Goal: Task Accomplishment & Management: Use online tool/utility

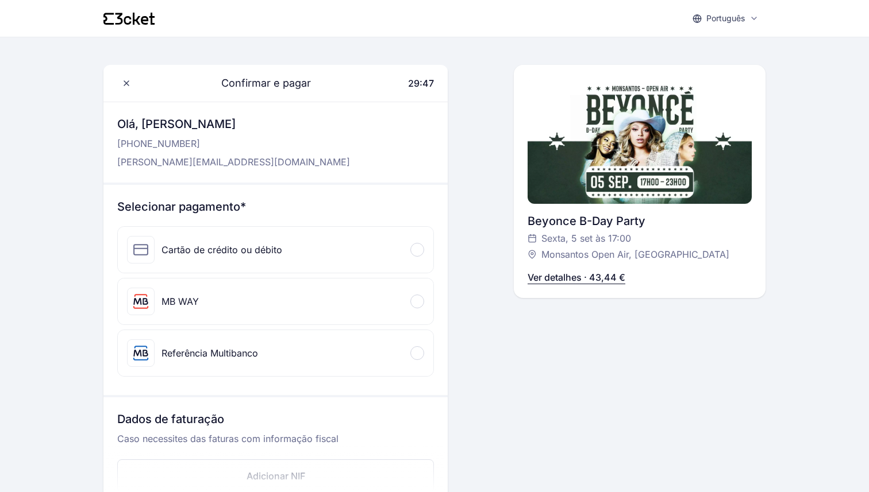
click at [189, 303] on div "MB WAY" at bounding box center [179, 302] width 37 height 14
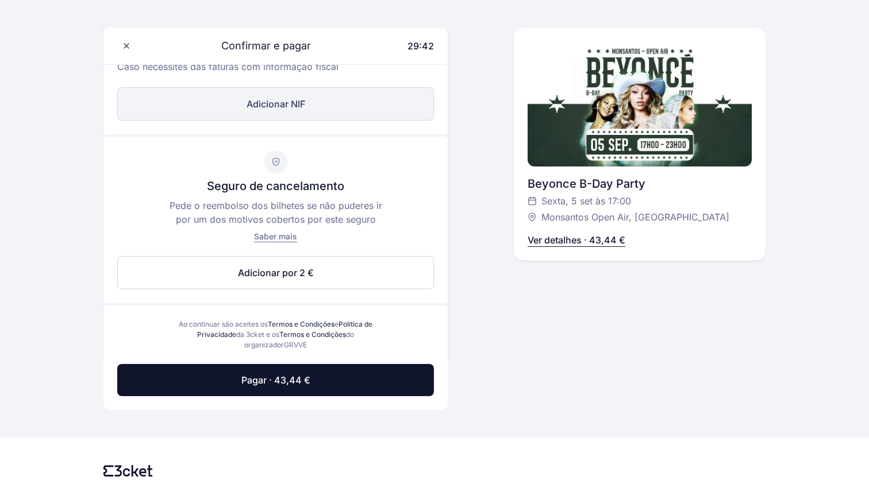
scroll to position [454, 0]
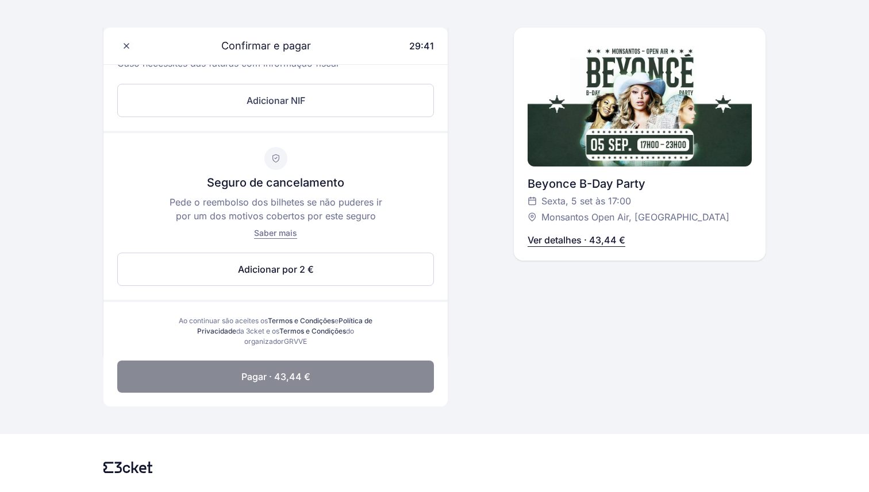
click at [280, 382] on span "Pagar · 43,44 €" at bounding box center [275, 377] width 69 height 14
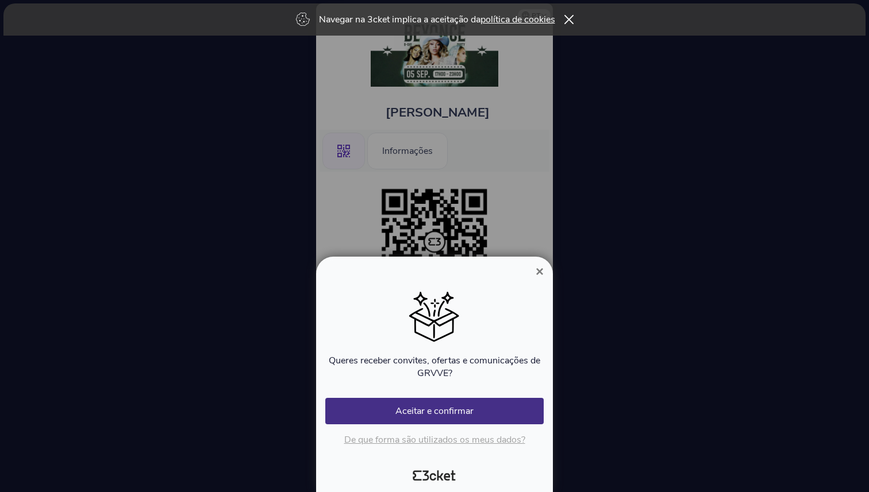
click at [534, 268] on button "×" at bounding box center [539, 272] width 26 height 14
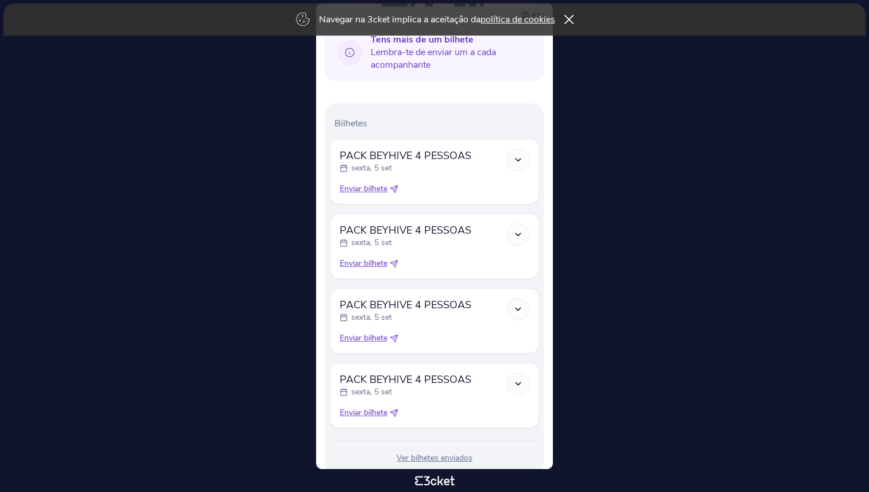
scroll to position [289, 0]
click at [372, 186] on span "Enviar bilhete" at bounding box center [364, 187] width 48 height 11
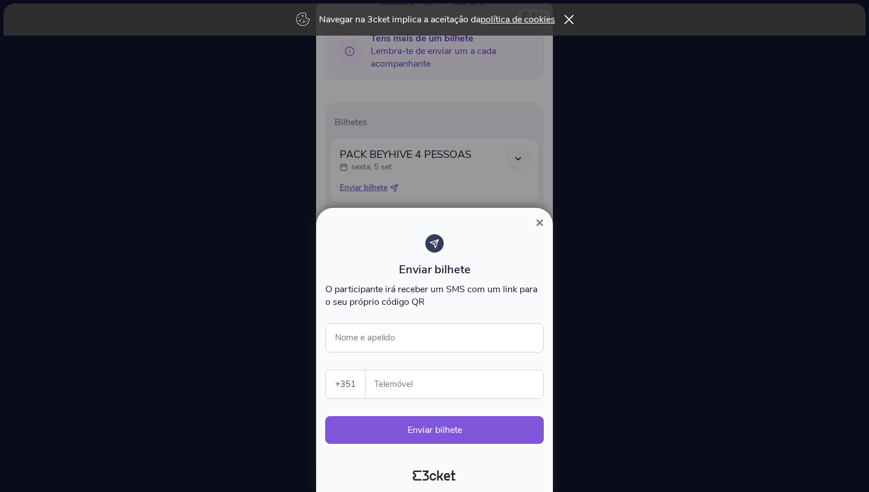
click at [541, 225] on span "×" at bounding box center [539, 223] width 8 height 16
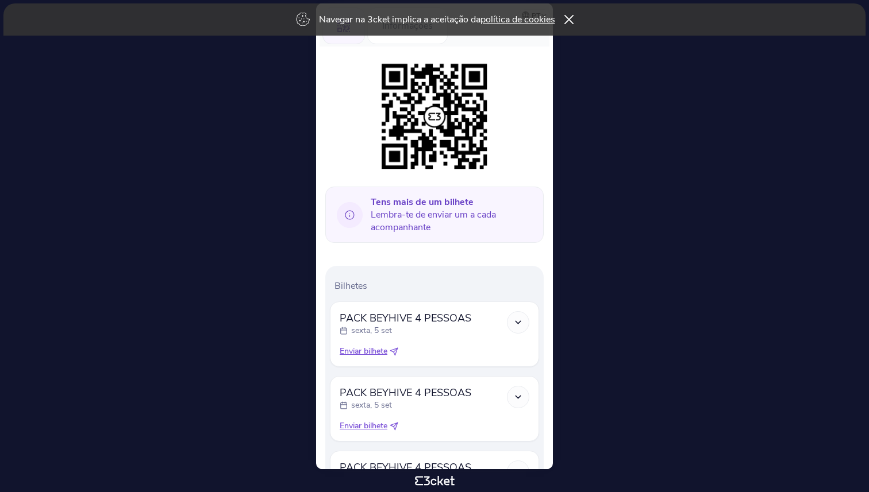
scroll to position [323, 0]
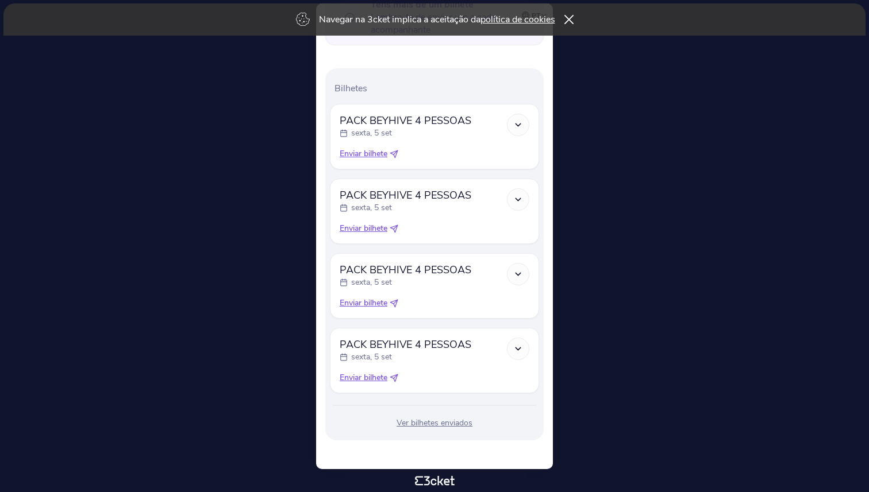
click at [373, 152] on span "Enviar bilhete" at bounding box center [364, 153] width 48 height 11
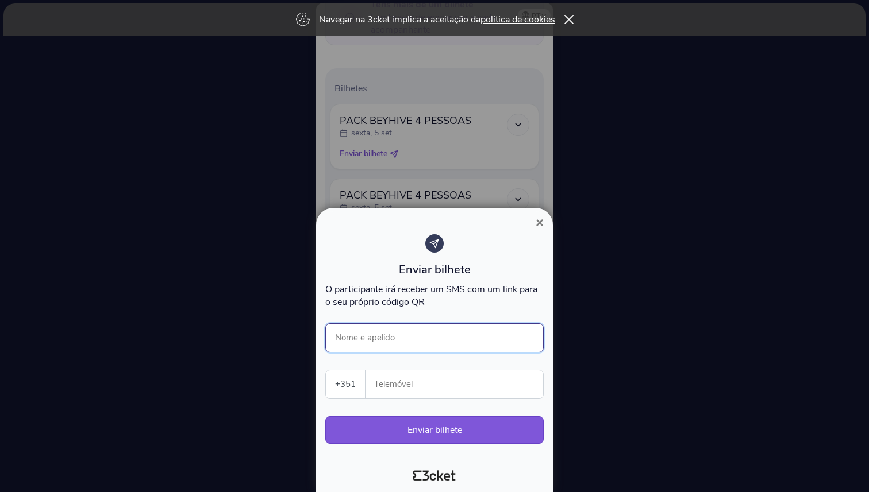
click at [404, 338] on input "Nome e apelido" at bounding box center [434, 337] width 218 height 29
type input "Ana Simões"
click at [446, 377] on input "Telemóvel" at bounding box center [459, 385] width 168 height 28
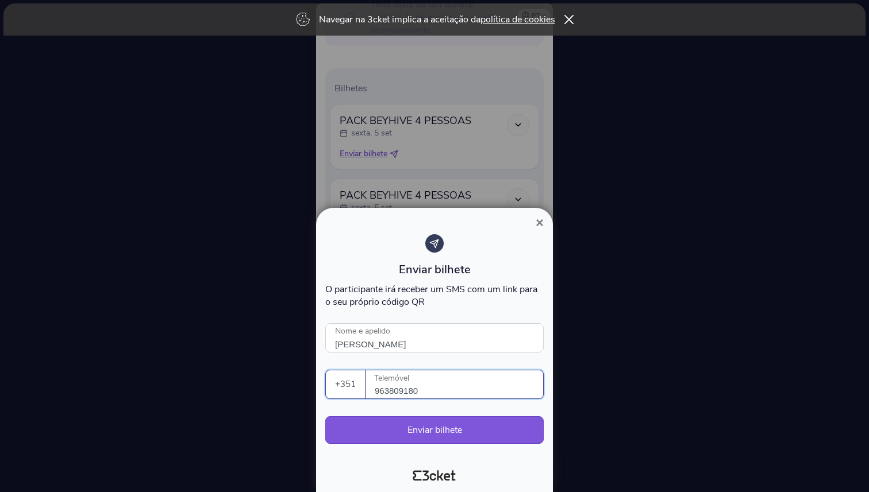
click at [388, 390] on input "963809180" at bounding box center [459, 385] width 168 height 28
click at [403, 390] on input "963809180" at bounding box center [459, 385] width 168 height 28
type input "963809180"
click at [457, 433] on button "Enviar bilhete" at bounding box center [434, 431] width 218 height 28
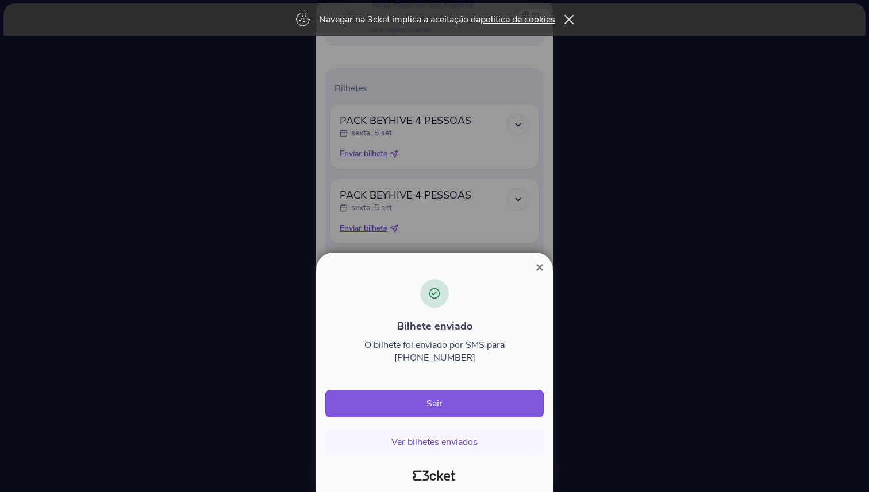
click at [538, 275] on span "×" at bounding box center [539, 268] width 8 height 16
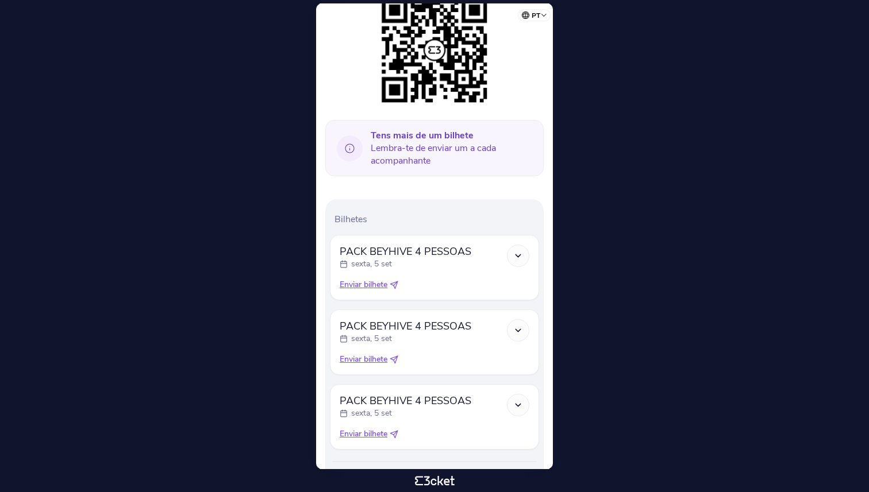
scroll to position [248, 0]
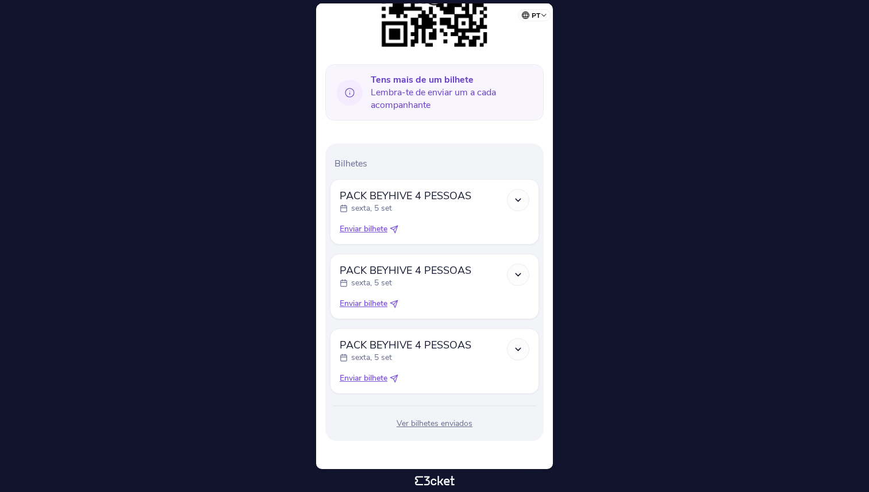
click at [376, 230] on span "Enviar bilhete" at bounding box center [364, 228] width 48 height 11
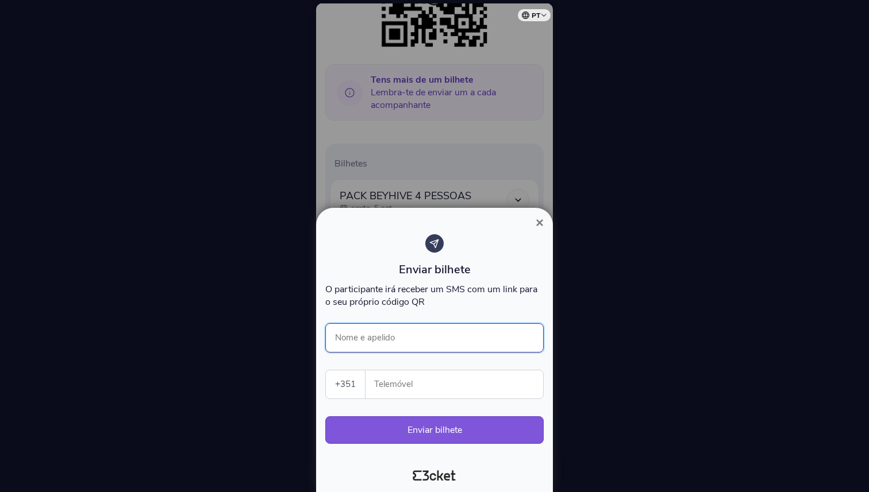
click at [418, 341] on input "Nome e apelido" at bounding box center [434, 337] width 218 height 29
type input "Andreia Simões"
click at [484, 387] on input "Telemóvel" at bounding box center [459, 385] width 168 height 28
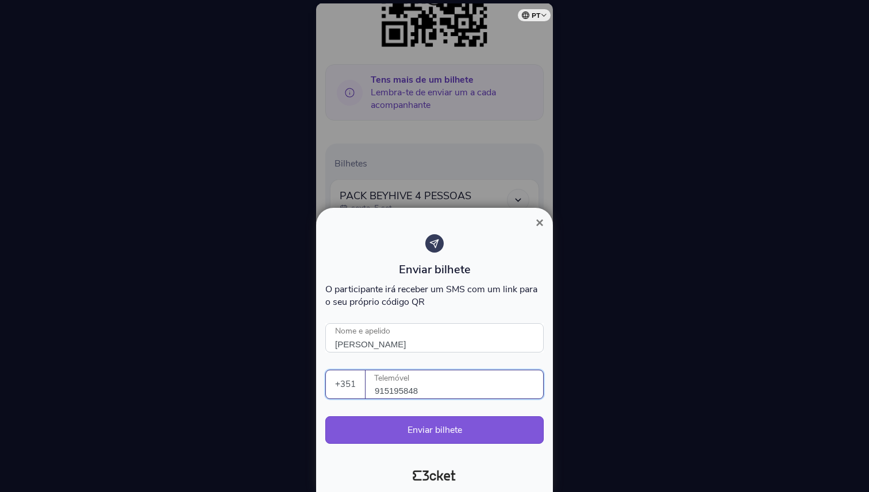
click at [390, 390] on input "915195848" at bounding box center [459, 385] width 168 height 28
click at [404, 391] on input "915195848" at bounding box center [459, 385] width 168 height 28
type input "915195848"
click at [454, 429] on button "Enviar bilhete" at bounding box center [434, 431] width 218 height 28
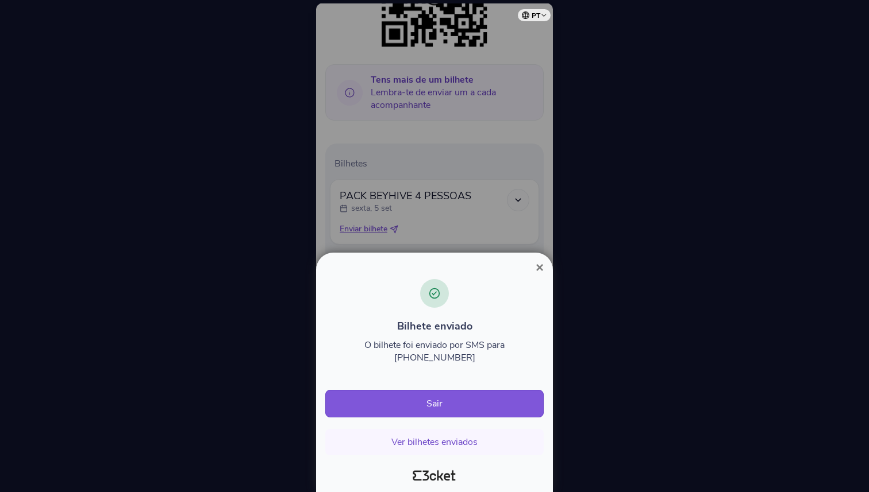
click at [537, 275] on span "×" at bounding box center [539, 268] width 8 height 16
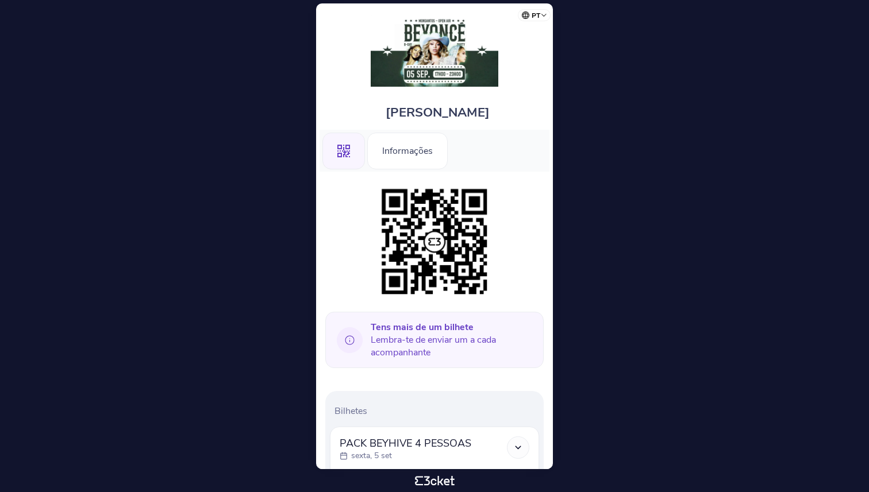
scroll to position [173, 0]
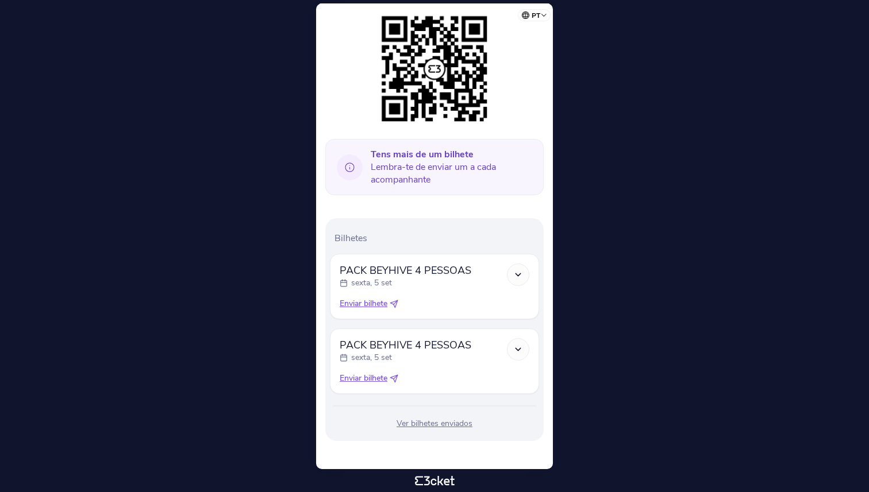
click at [375, 304] on span "Enviar bilhete" at bounding box center [364, 303] width 48 height 11
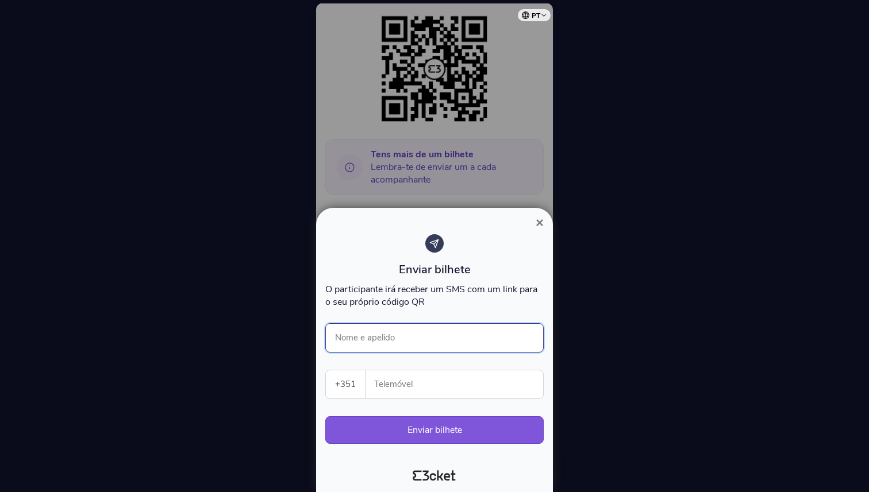
click at [379, 333] on input "Nome e apelido" at bounding box center [434, 337] width 218 height 29
type input "[PERSON_NAME]"
click at [424, 381] on input "Telemóvel" at bounding box center [459, 385] width 168 height 28
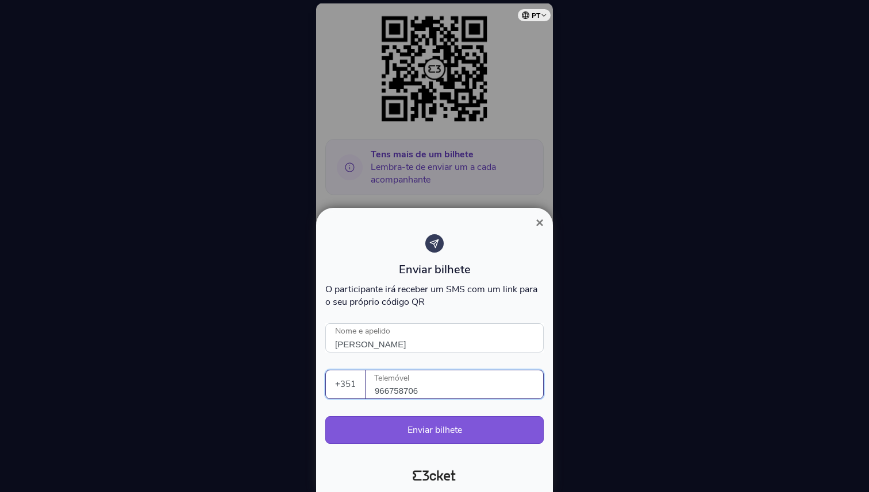
click at [388, 392] on input "966758706" at bounding box center [459, 385] width 168 height 28
click at [404, 390] on input "966758706" at bounding box center [459, 385] width 168 height 28
click at [448, 394] on input "966758706" at bounding box center [459, 385] width 168 height 28
type input "966758706"
click at [447, 435] on button "Enviar bilhete" at bounding box center [434, 431] width 218 height 28
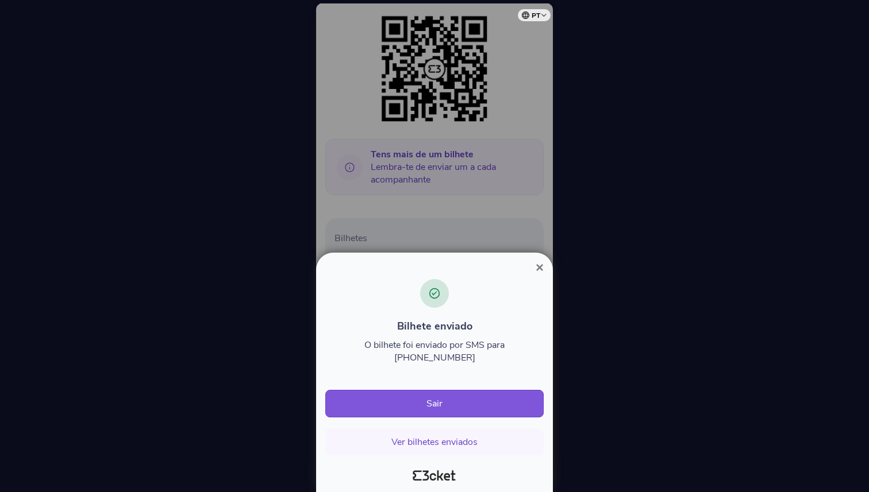
click at [540, 275] on span "×" at bounding box center [539, 268] width 8 height 16
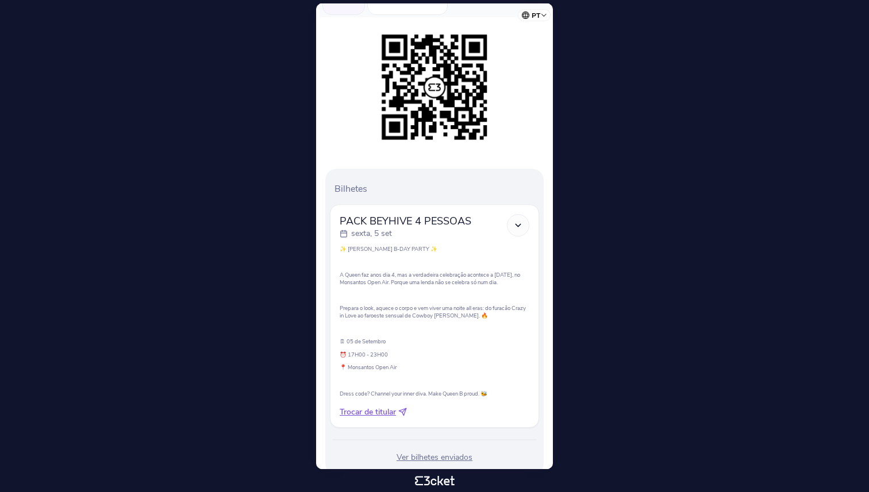
scroll to position [201, 0]
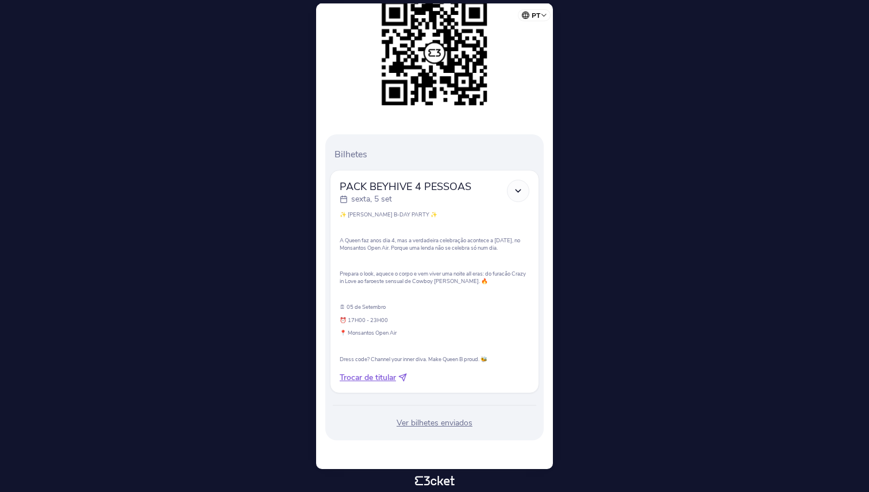
click at [445, 425] on div "Ver bilhetes enviados" at bounding box center [434, 423] width 209 height 11
